Goal: Check status

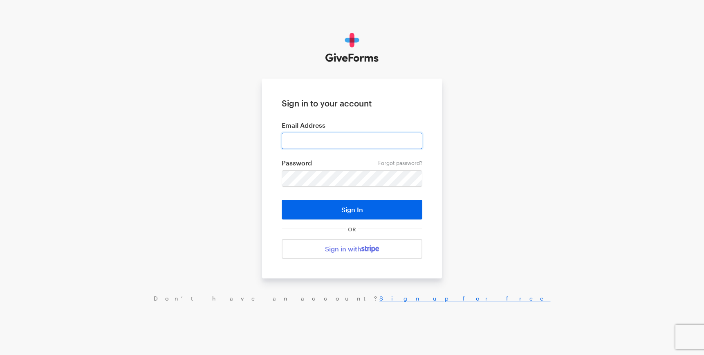
click at [335, 140] on input "email" at bounding box center [352, 140] width 141 height 16
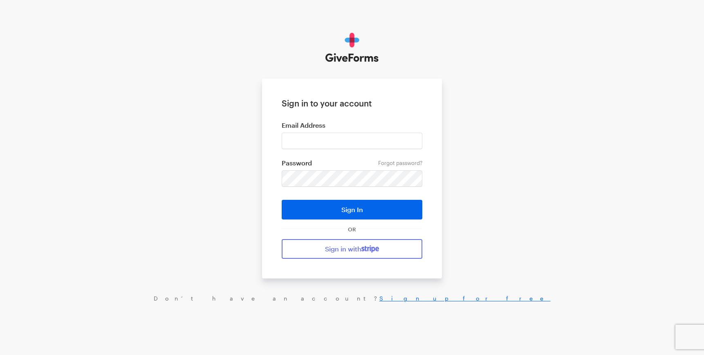
click at [325, 254] on link "Sign in with" at bounding box center [352, 249] width 141 height 20
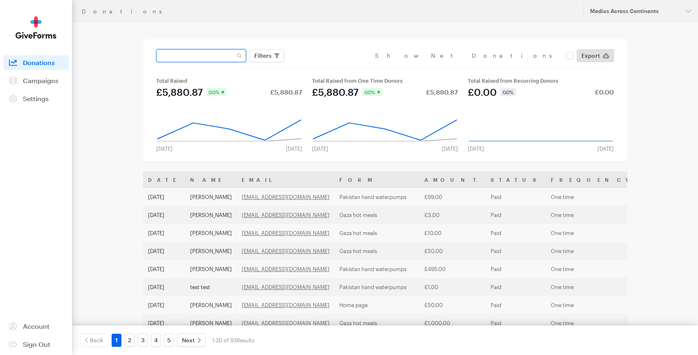
click at [211, 57] on input "text" at bounding box center [201, 55] width 90 height 13
click at [265, 56] on span "Filters" at bounding box center [262, 56] width 17 height 10
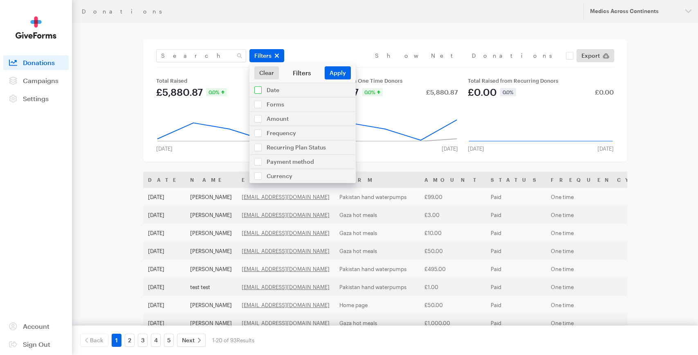
click at [256, 89] on input "checkbox" at bounding box center [302, 90] width 106 height 14
checkbox input "true"
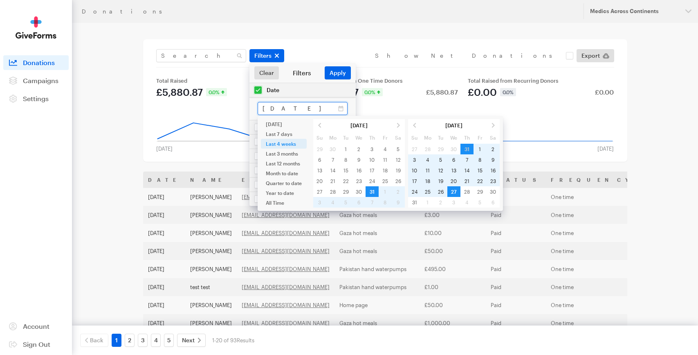
click at [342, 109] on input "[DATE] - [DATE]" at bounding box center [303, 108] width 90 height 13
type input "Aug 01, 2025 - Aug 27, 2025"
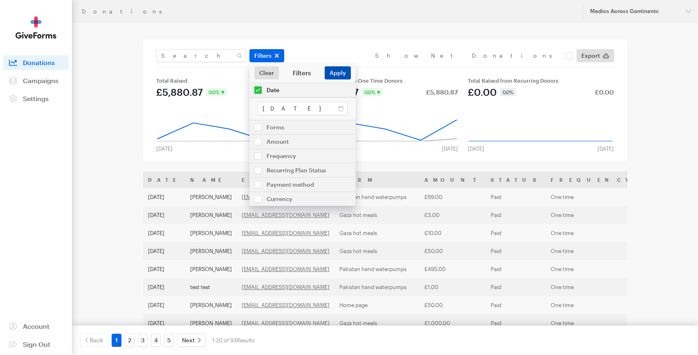
click at [336, 70] on button "Apply" at bounding box center [338, 72] width 26 height 13
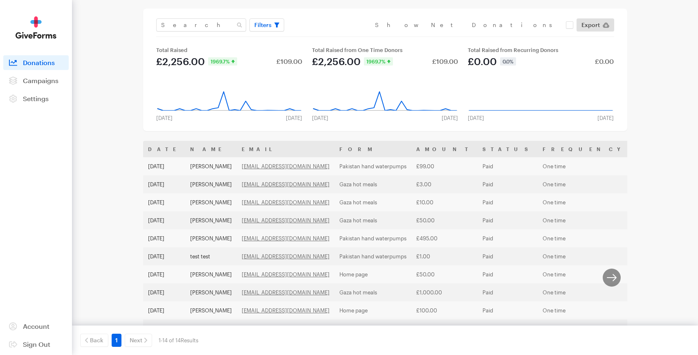
scroll to position [49, 0]
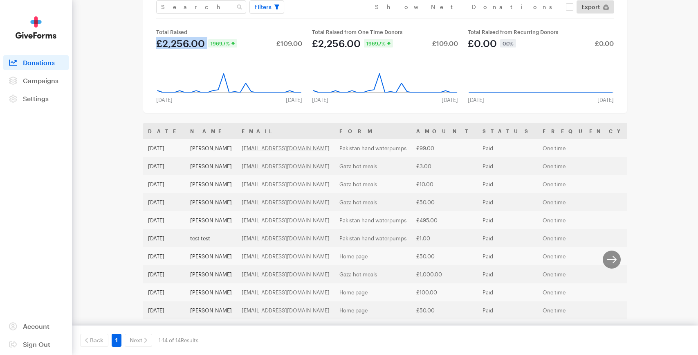
drag, startPoint x: 157, startPoint y: 44, endPoint x: 208, endPoint y: 46, distance: 51.1
click at [208, 46] on div "£2,256.00 1969.7% £109.00" at bounding box center [229, 43] width 149 height 10
click at [312, 62] on rect at bounding box center [385, 74] width 148 height 39
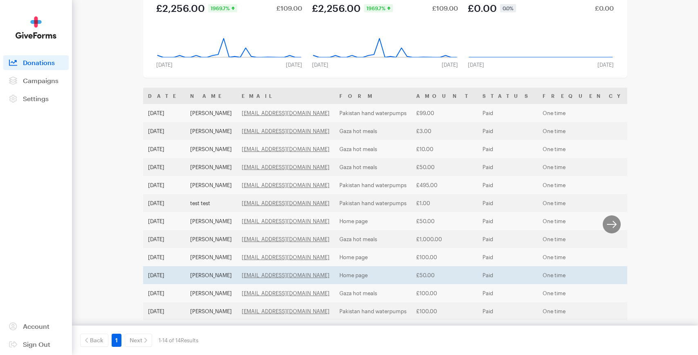
scroll to position [0, 0]
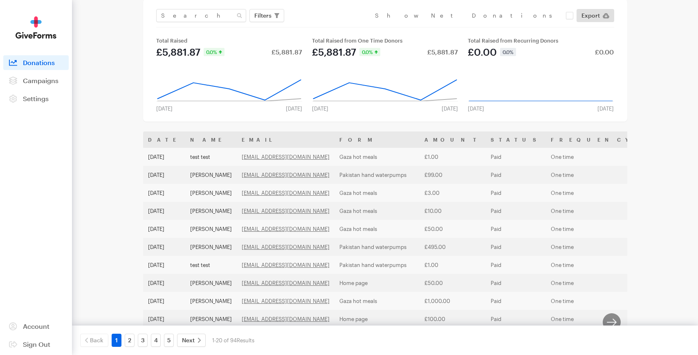
scroll to position [52, 0]
